Goal: Navigation & Orientation: Find specific page/section

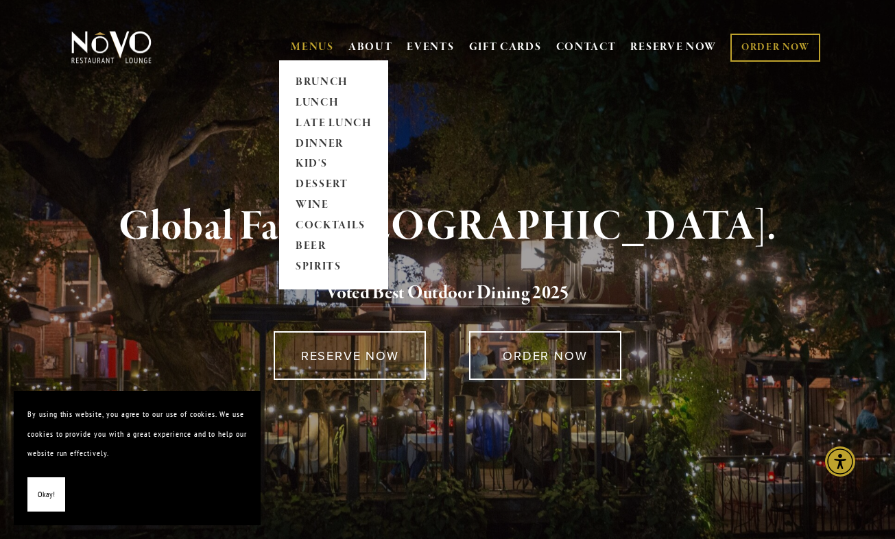
click at [304, 51] on link "MENUS" at bounding box center [312, 47] width 43 height 14
click at [298, 145] on link "DINNER" at bounding box center [334, 144] width 86 height 21
